Goal: Information Seeking & Learning: Learn about a topic

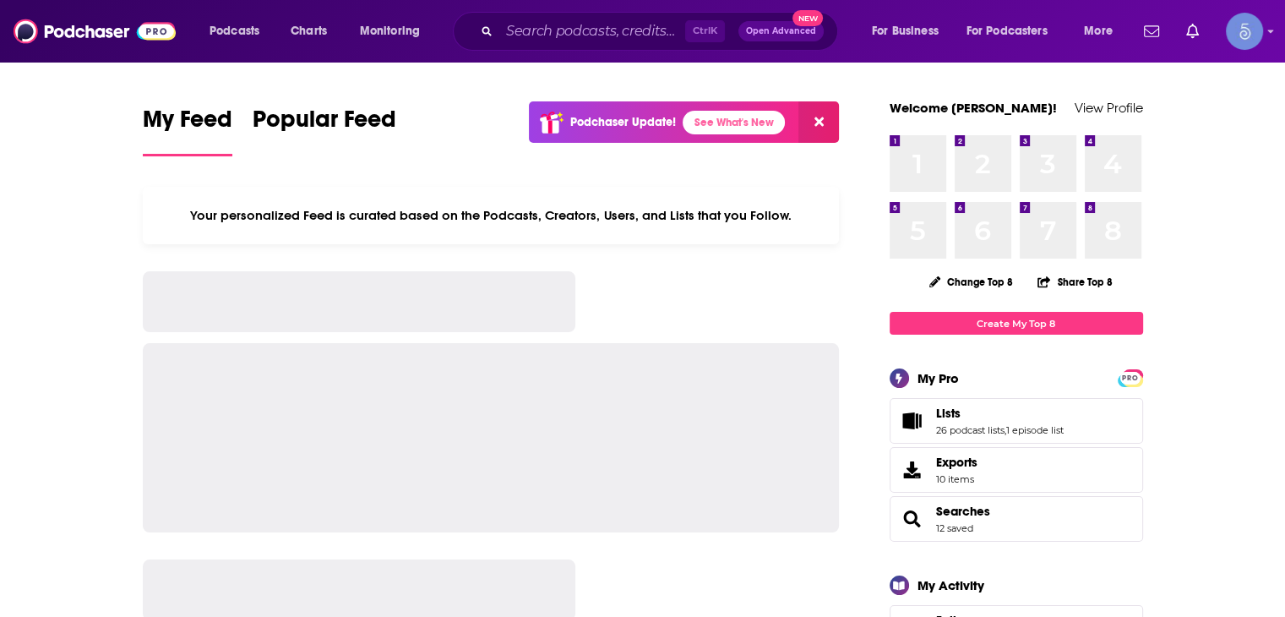
click at [556, 31] on input "Search podcasts, credits, & more..." at bounding box center [592, 31] width 186 height 27
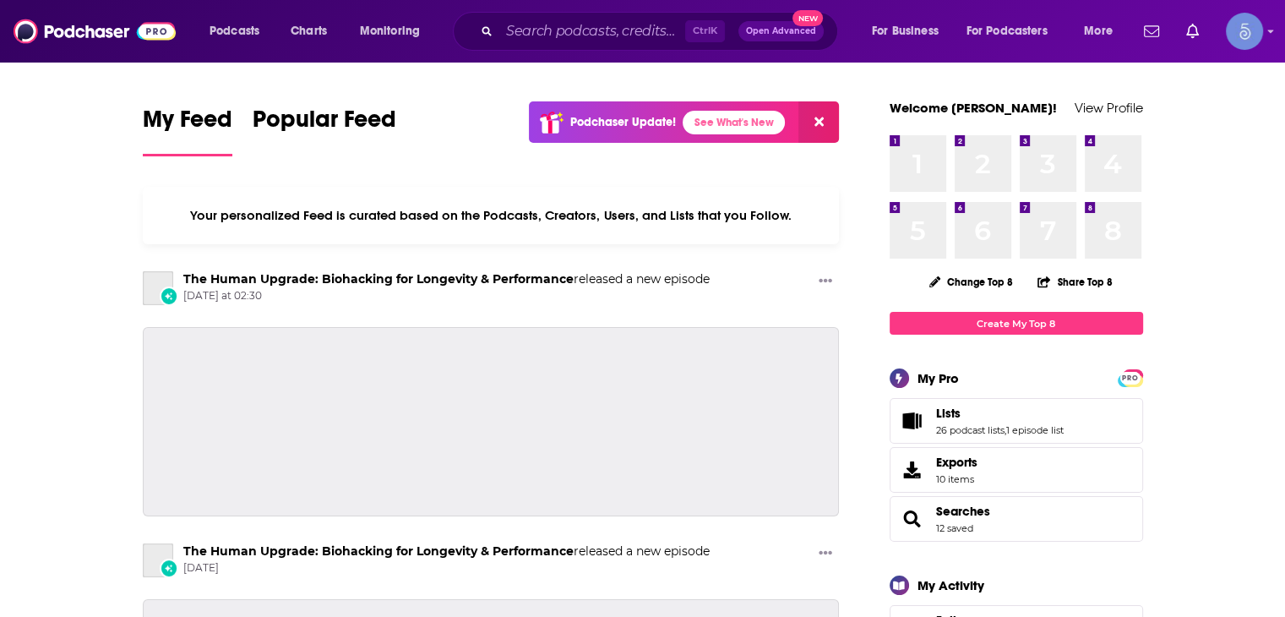
click at [556, 31] on input "Search podcasts, credits, & more..." at bounding box center [592, 31] width 186 height 27
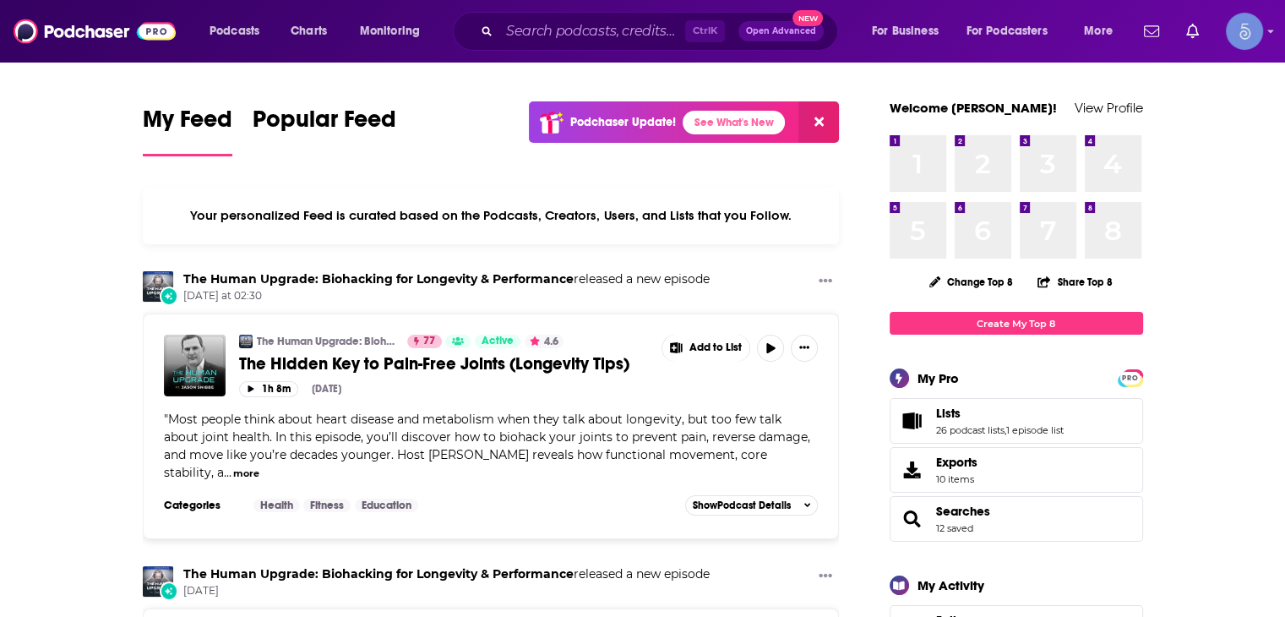
click at [561, 35] on input "Search podcasts, credits, & more..." at bounding box center [592, 31] width 186 height 27
click at [554, 35] on input "Search podcasts, credits, & more..." at bounding box center [592, 31] width 186 height 27
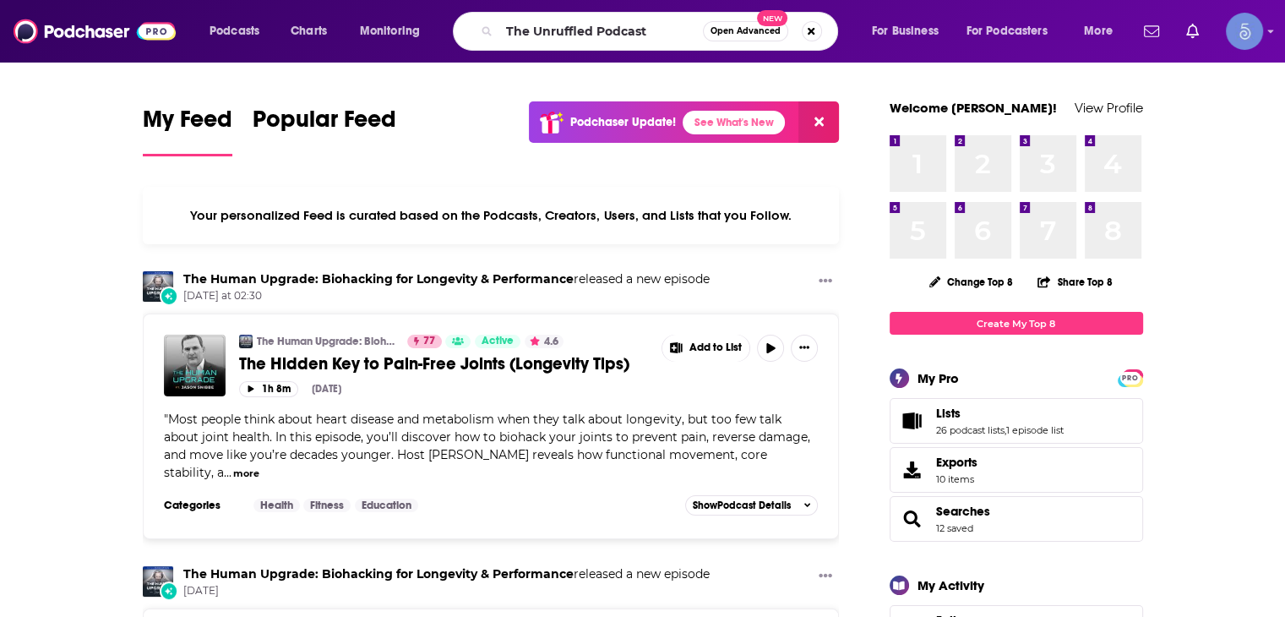
click at [554, 35] on input "The Unruffled Podcast" at bounding box center [601, 31] width 204 height 27
type input "The Unruffled Podcast"
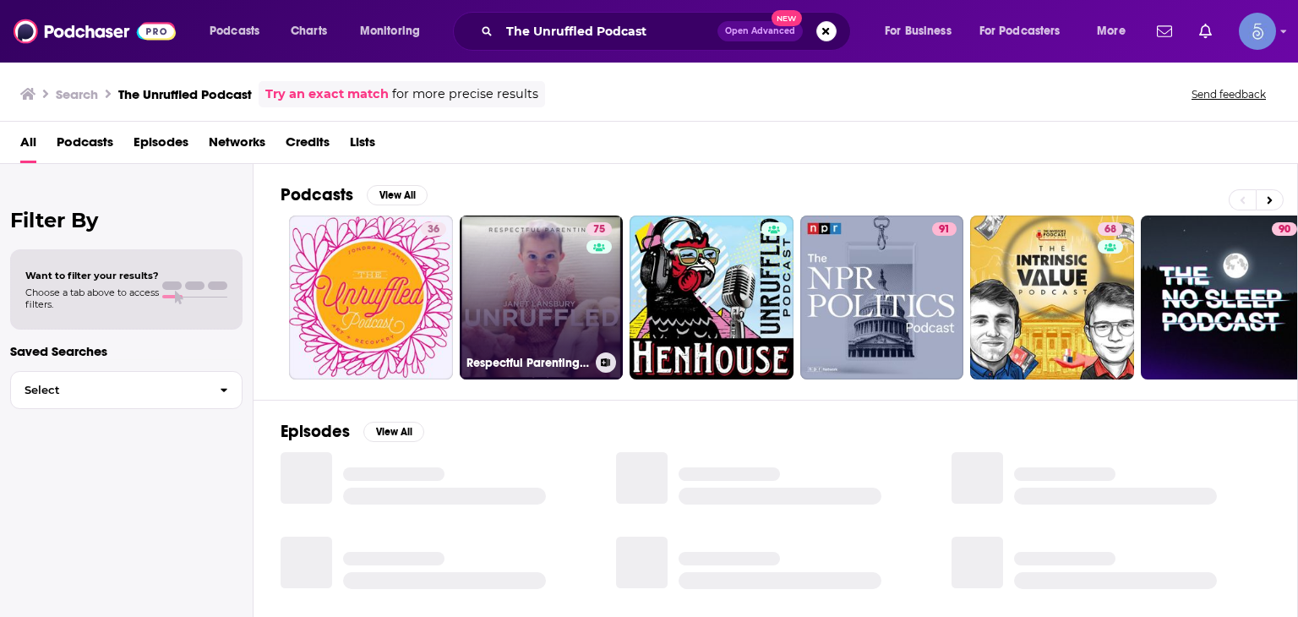
click at [517, 340] on link "75 Respectful Parenting: [PERSON_NAME] Unruffled" at bounding box center [542, 298] width 164 height 164
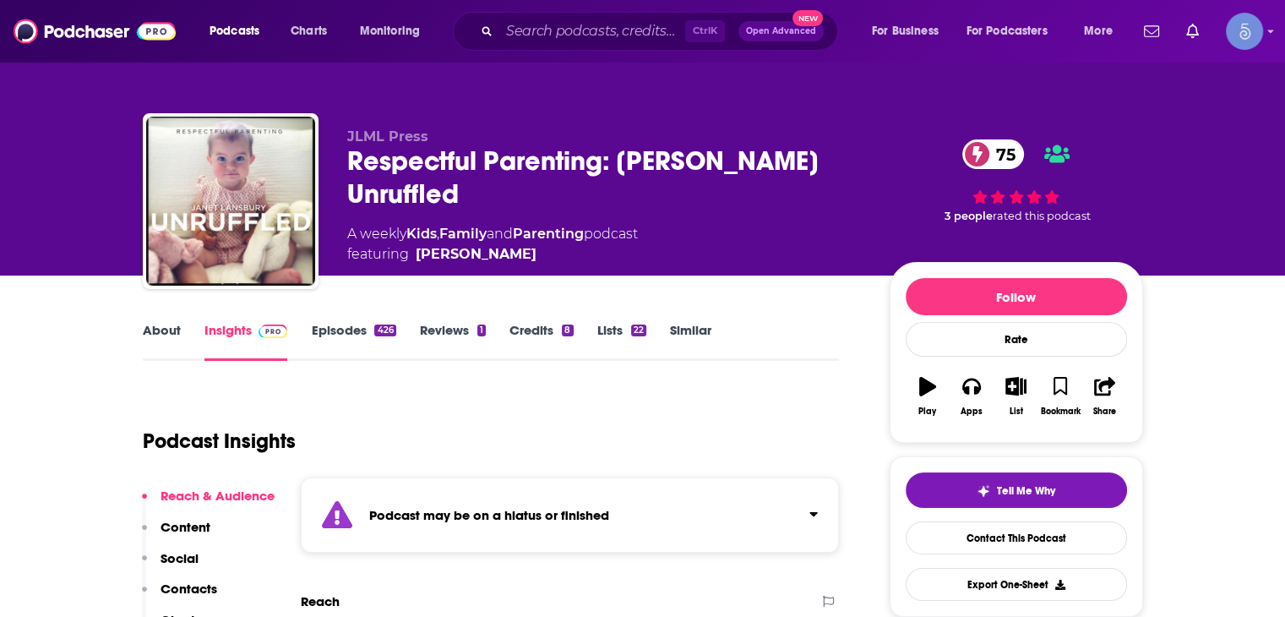
scroll to position [423, 0]
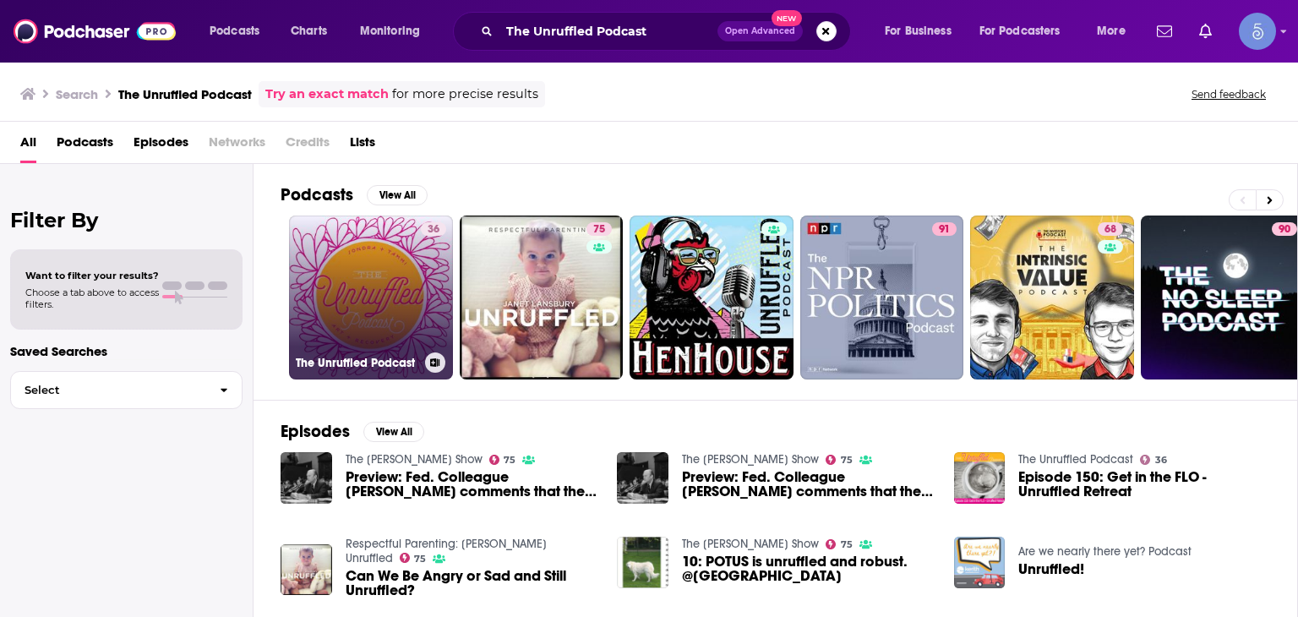
click at [411, 305] on link "36 The Unruffled Podcast" at bounding box center [371, 298] width 164 height 164
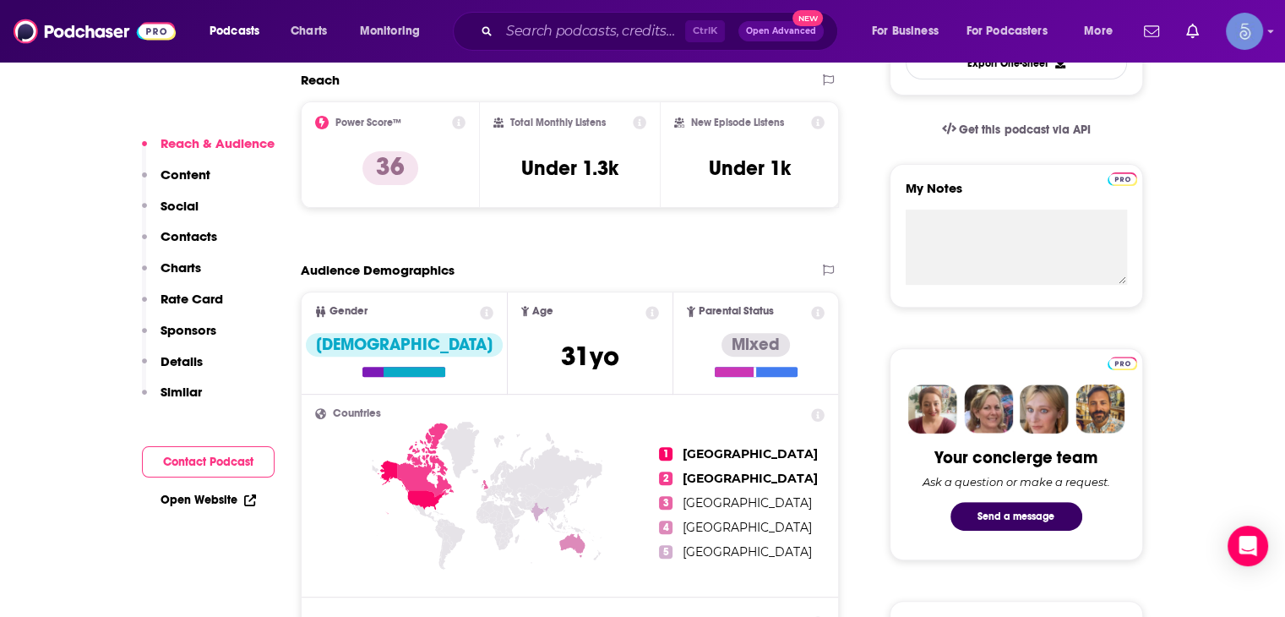
scroll to position [423, 0]
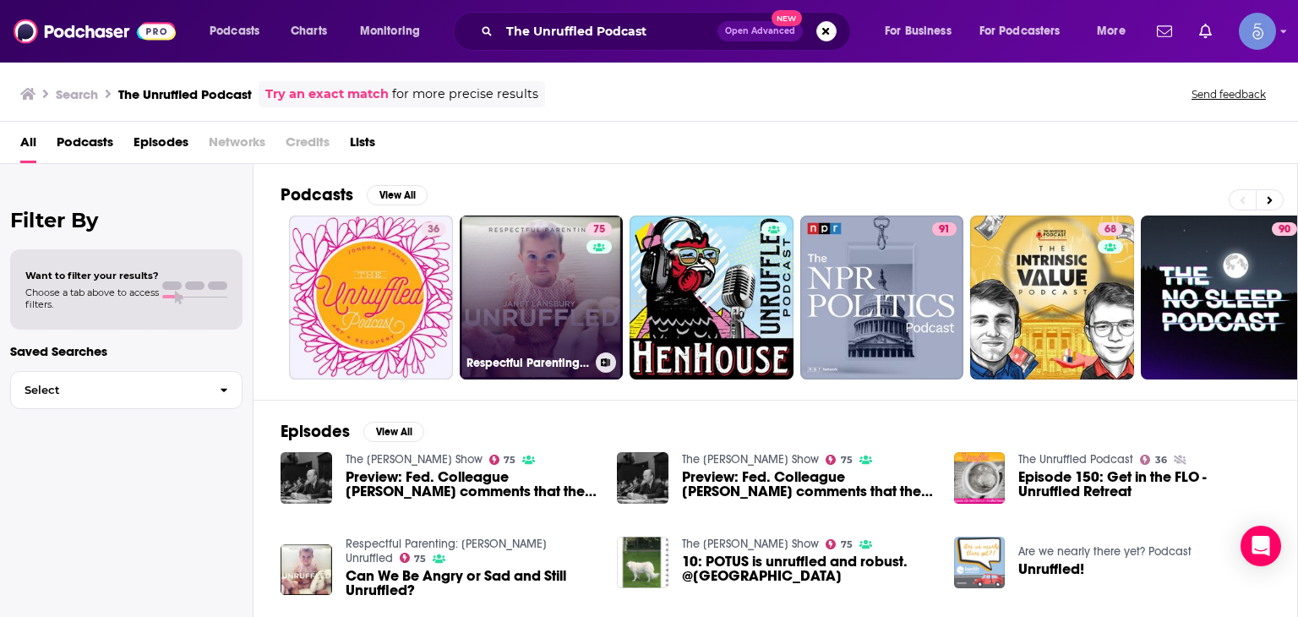
click at [578, 332] on link "75 Respectful Parenting: [PERSON_NAME] Unruffled" at bounding box center [542, 298] width 164 height 164
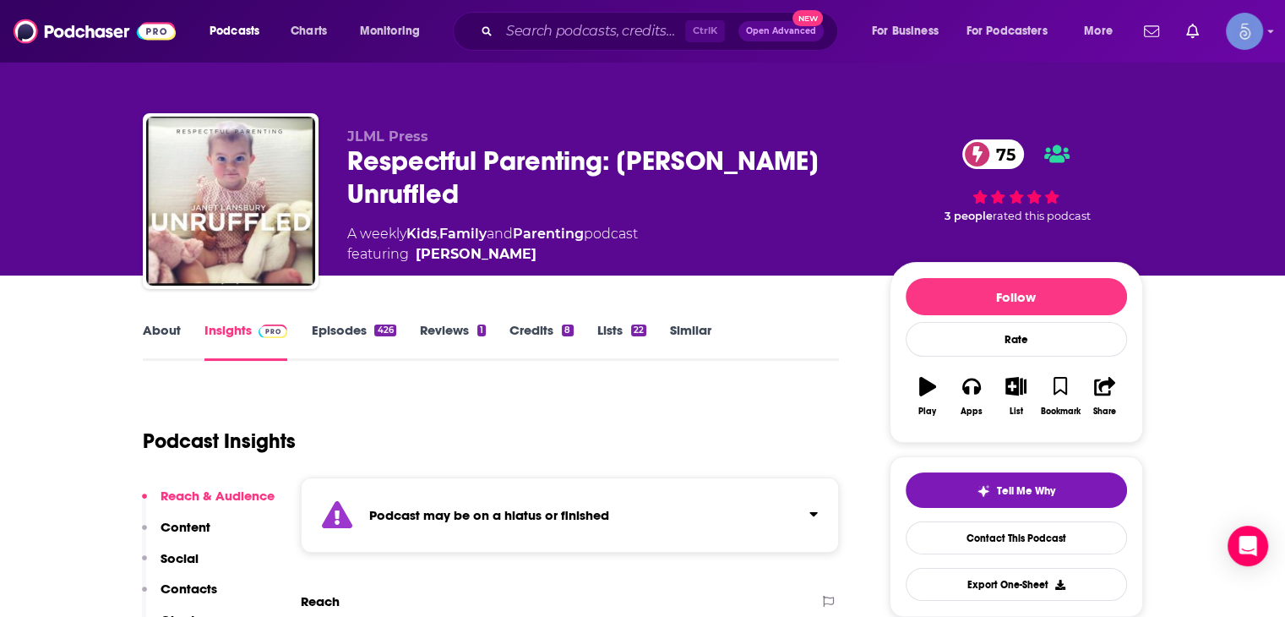
click at [1022, 607] on div "Tell Me Why Contact This Podcast Export One-Sheet" at bounding box center [1017, 536] width 254 height 161
